Goal: Transaction & Acquisition: Purchase product/service

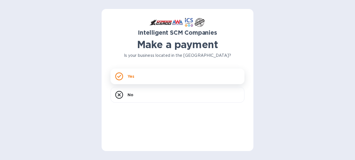
click at [168, 75] on div "Yes" at bounding box center [178, 76] width 134 height 16
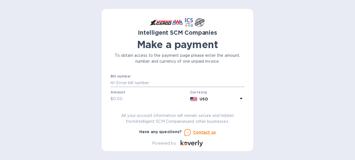
click at [118, 84] on input "text" at bounding box center [180, 83] width 130 height 8
paste input "S00514384"
type input "S00514384"
click at [125, 98] on input "text" at bounding box center [150, 99] width 75 height 8
type input "1,424.30"
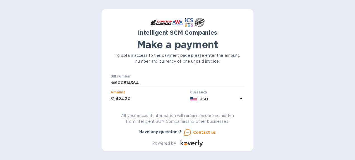
scroll to position [27, 0]
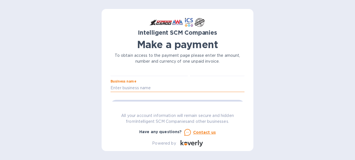
click at [119, 88] on input "text" at bounding box center [178, 88] width 134 height 8
type input "Sifa USA"
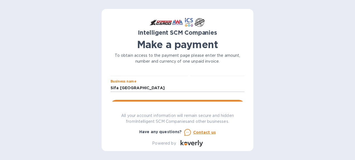
scroll to position [83, 0]
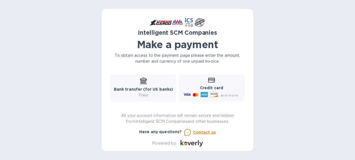
click at [143, 89] on b "Bank transfer (for US banks)" at bounding box center [144, 89] width 60 height 4
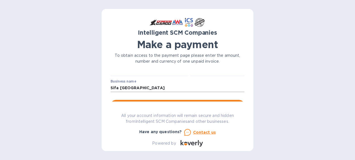
scroll to position [55, 0]
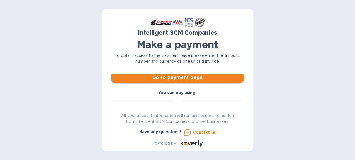
click at [173, 80] on span "Go to payment page" at bounding box center [177, 77] width 125 height 7
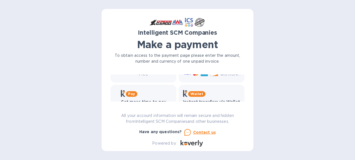
scroll to position [111, 0]
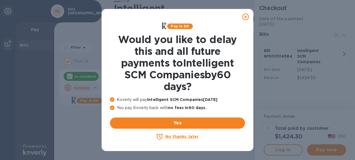
click at [244, 16] on icon at bounding box center [245, 16] width 7 height 7
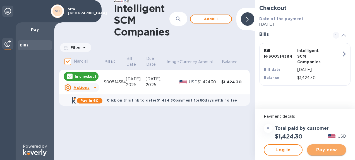
click at [321, 148] on span "Pay now" at bounding box center [327, 149] width 30 height 7
click at [332, 151] on span "Pay now" at bounding box center [327, 149] width 30 height 7
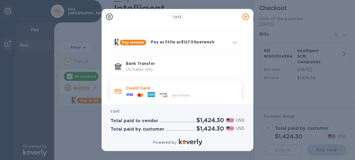
scroll to position [49, 0]
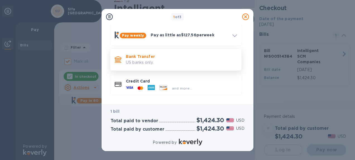
click at [158, 61] on p "US banks only." at bounding box center [181, 63] width 111 height 6
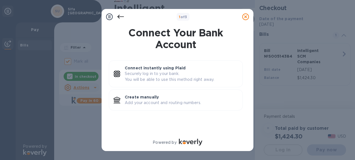
scroll to position [0, 0]
click at [163, 102] on p "Add your account and routing numbers." at bounding box center [181, 103] width 113 height 6
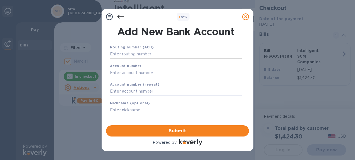
click at [127, 52] on input "text" at bounding box center [176, 54] width 132 height 8
click at [115, 58] on input "text" at bounding box center [176, 54] width 132 height 8
paste input "021001088"
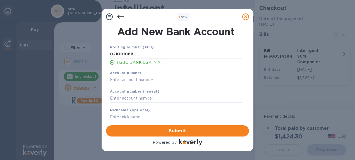
type input "021001088"
click at [115, 79] on input "text" at bounding box center [176, 79] width 132 height 8
paste input "179 085 247"
click at [118, 80] on input "179 085 247" at bounding box center [176, 79] width 132 height 8
type input "179085247"
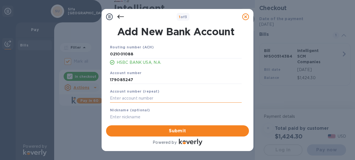
click at [118, 96] on input "text" at bounding box center [176, 98] width 132 height 8
paste input "179 085 247"
click at [118, 101] on input "179 085 247" at bounding box center [176, 98] width 132 height 8
click at [126, 99] on input "179085 247" at bounding box center [176, 98] width 132 height 8
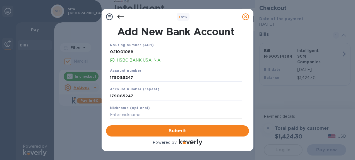
scroll to position [6, 0]
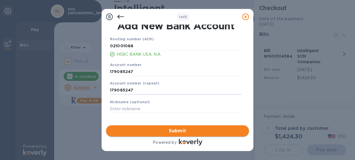
type input "179085247"
click at [172, 132] on span "Submit" at bounding box center [178, 130] width 134 height 7
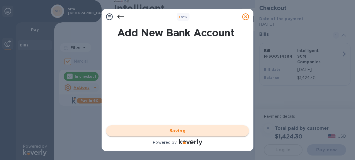
scroll to position [0, 0]
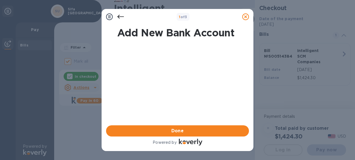
click at [172, 132] on span "Done" at bounding box center [178, 130] width 13 height 7
